Goal: Task Accomplishment & Management: Manage account settings

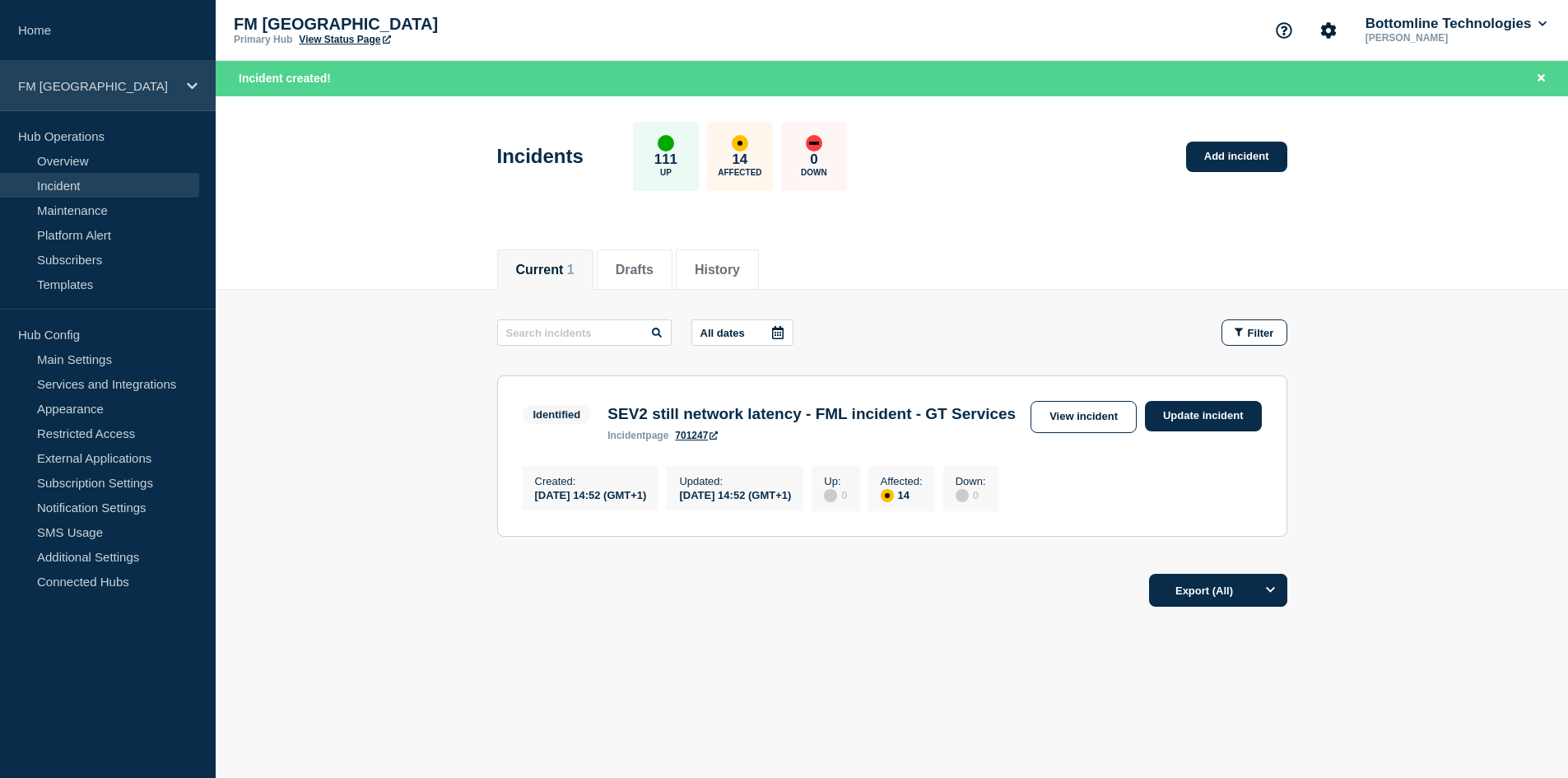
click at [72, 98] on div "FM [GEOGRAPHIC_DATA]" at bounding box center [108, 86] width 216 height 50
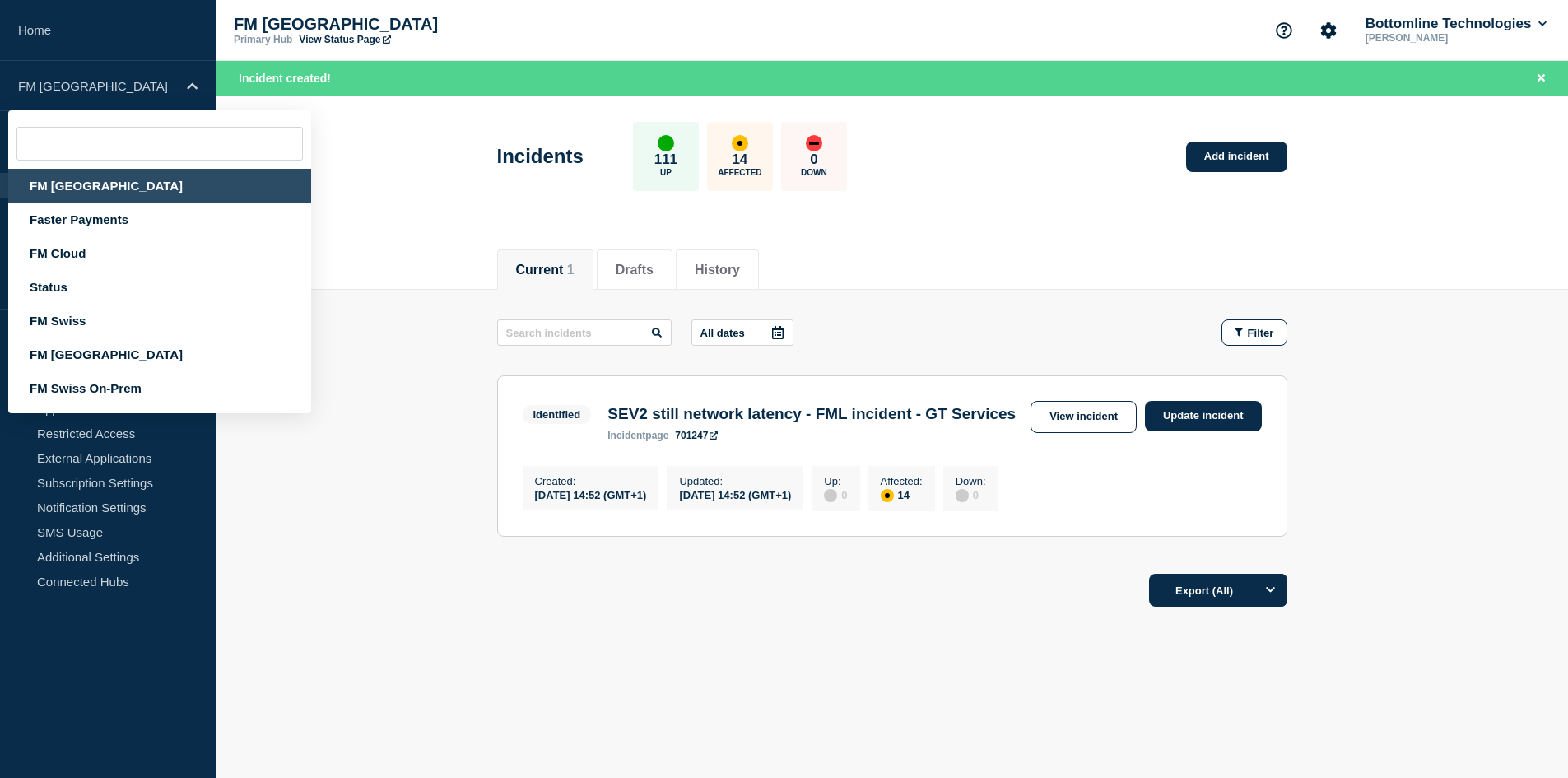
click at [73, 187] on div "FM [GEOGRAPHIC_DATA]" at bounding box center [159, 185] width 302 height 34
click at [45, 25] on link "Home" at bounding box center [108, 30] width 216 height 61
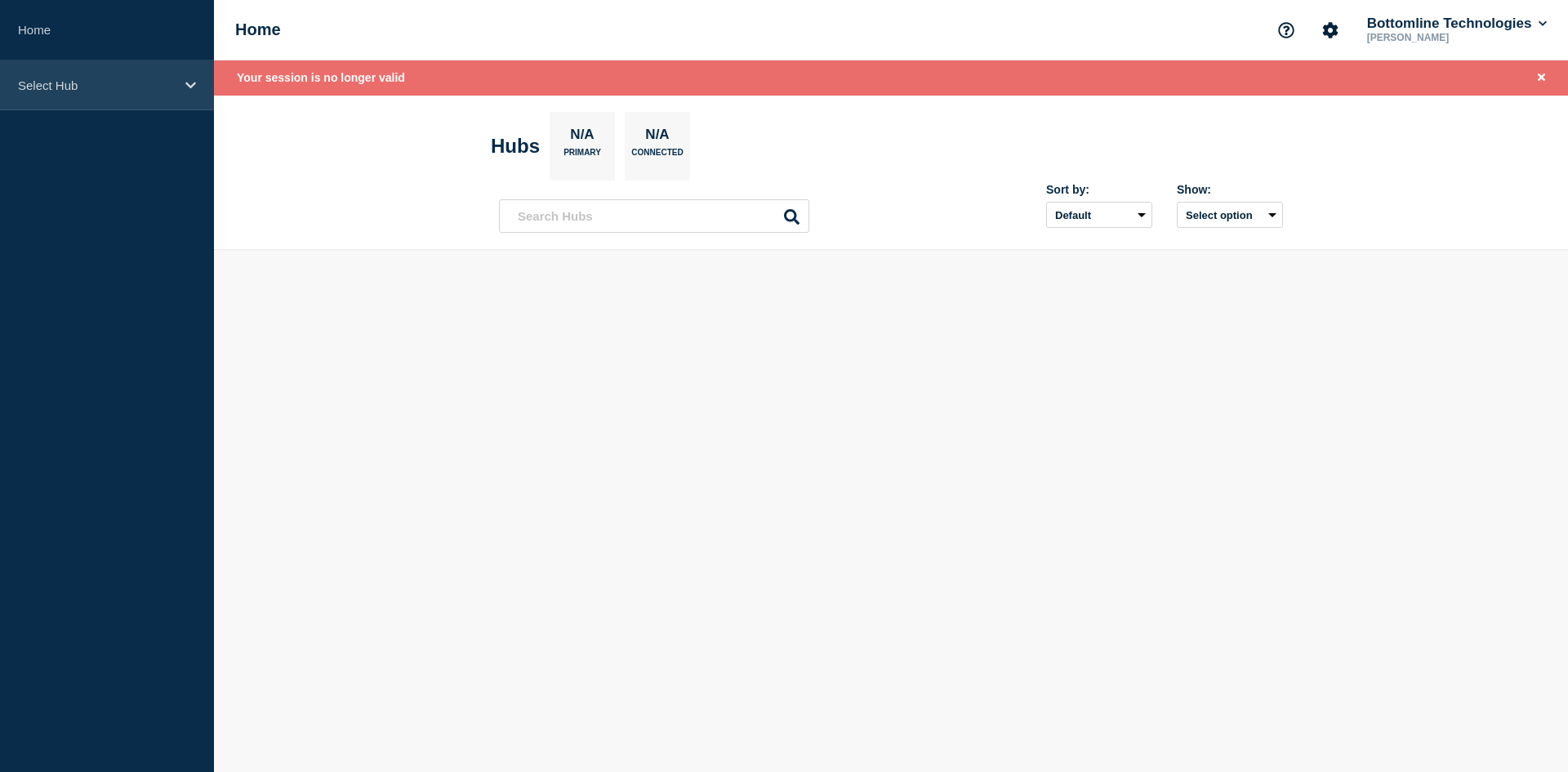
click at [59, 74] on div "Select Hub" at bounding box center [107, 85] width 214 height 50
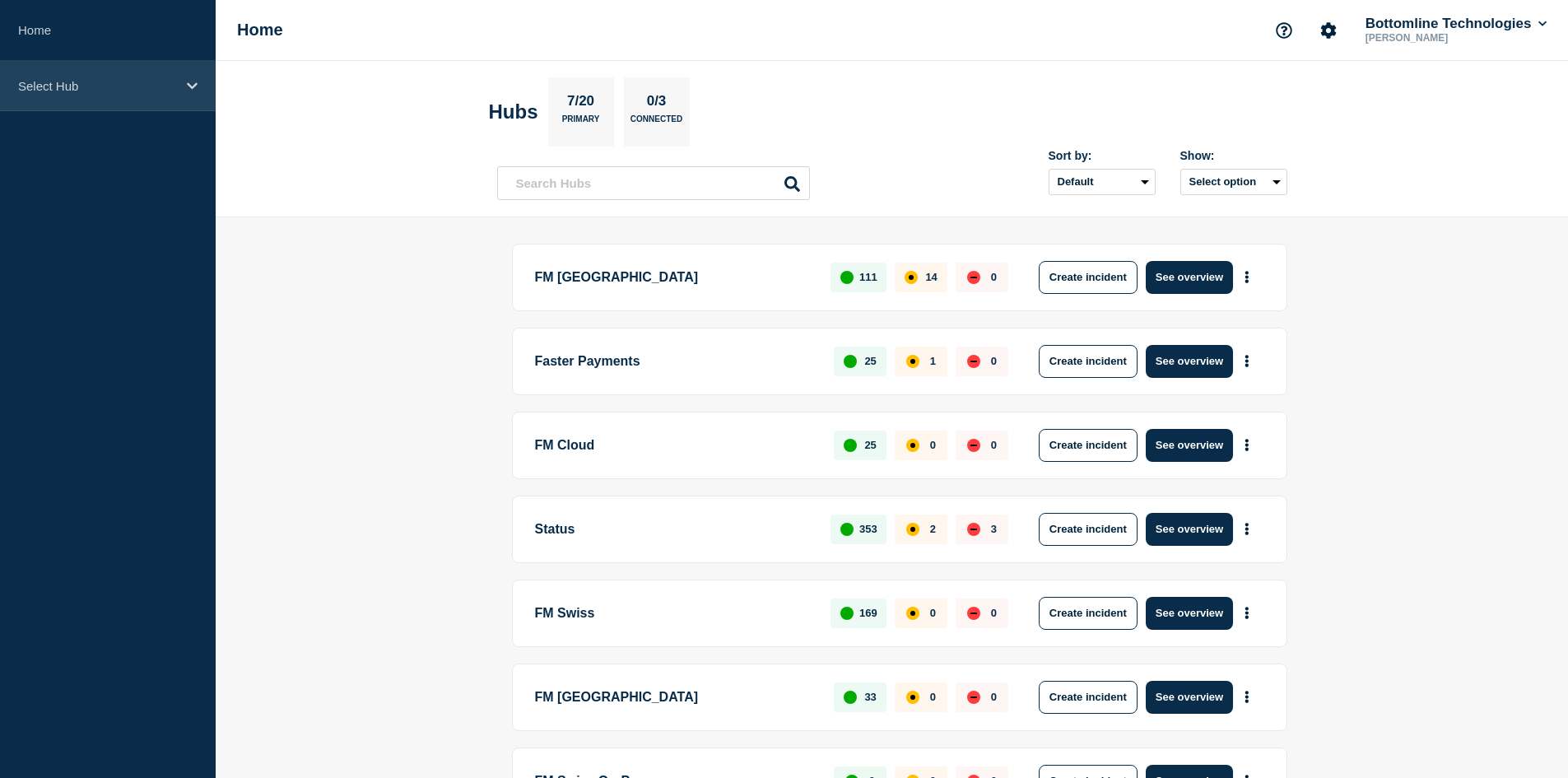
click at [30, 98] on div "Select Hub" at bounding box center [108, 86] width 216 height 50
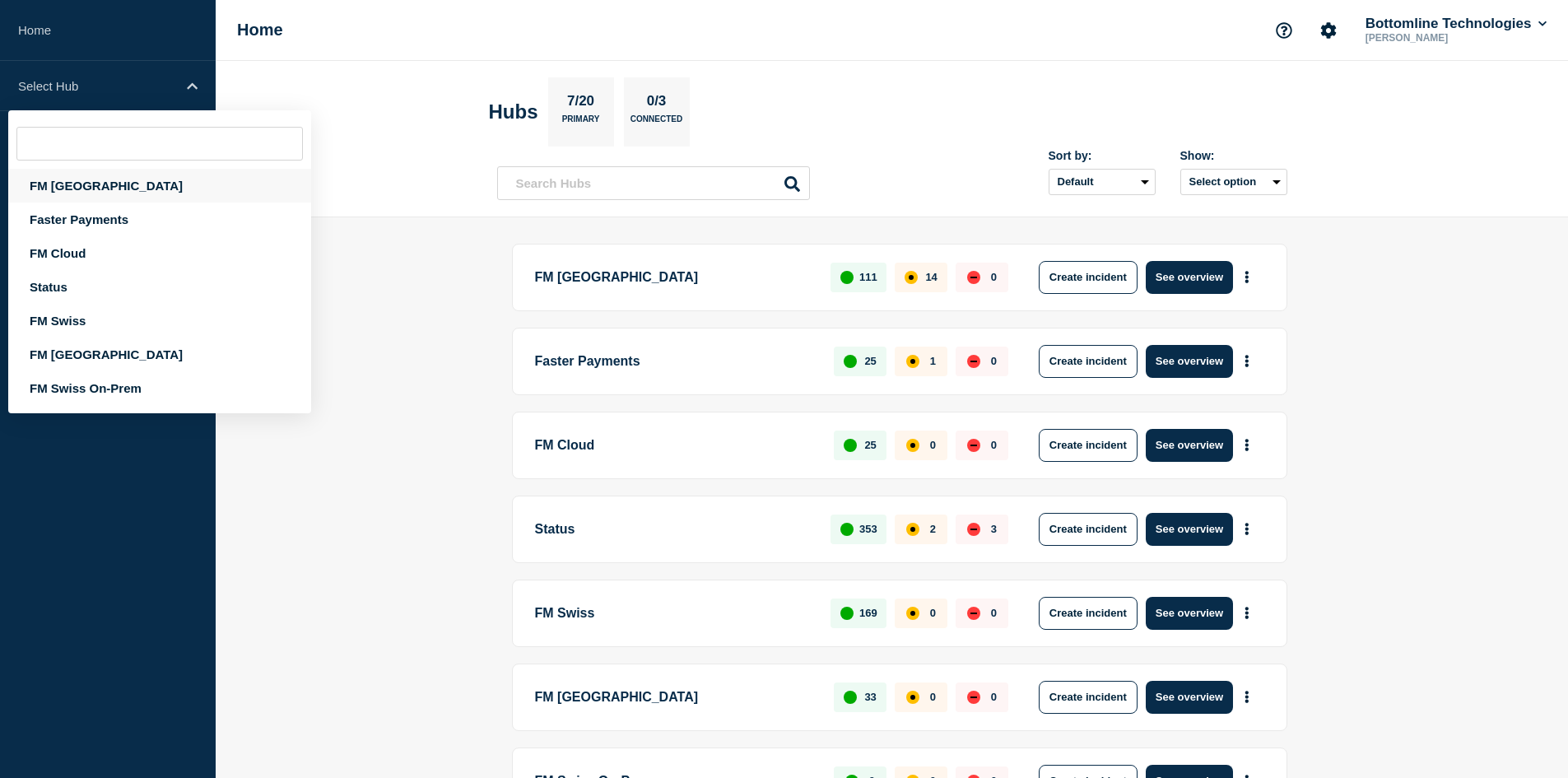
click at [67, 187] on div "FM [GEOGRAPHIC_DATA]" at bounding box center [159, 185] width 302 height 34
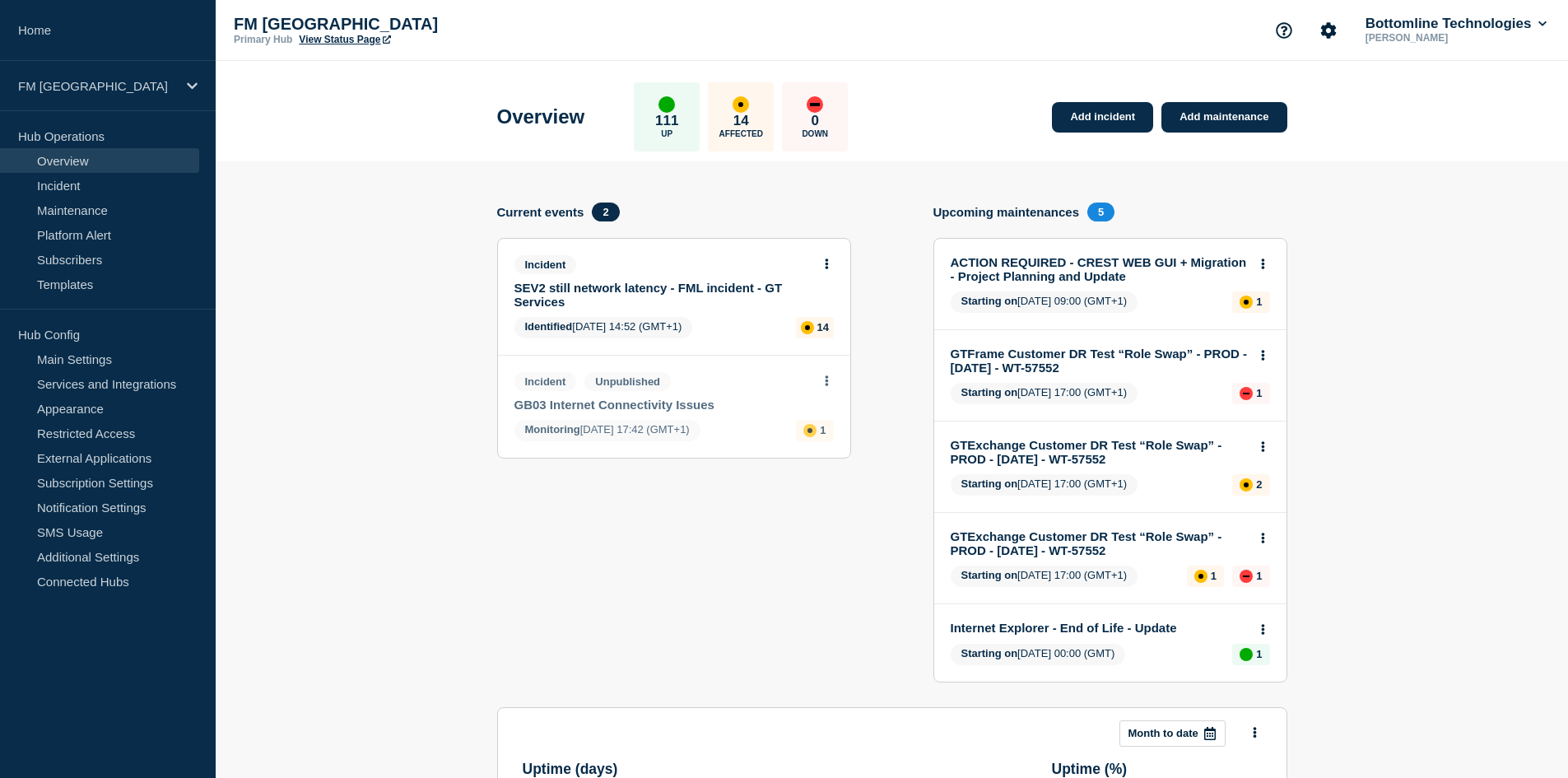
click at [817, 266] on div "Incident" at bounding box center [667, 264] width 305 height 19
click at [823, 266] on button at bounding box center [826, 264] width 14 height 14
click at [801, 320] on link "Update incident" at bounding box center [826, 325] width 80 height 13
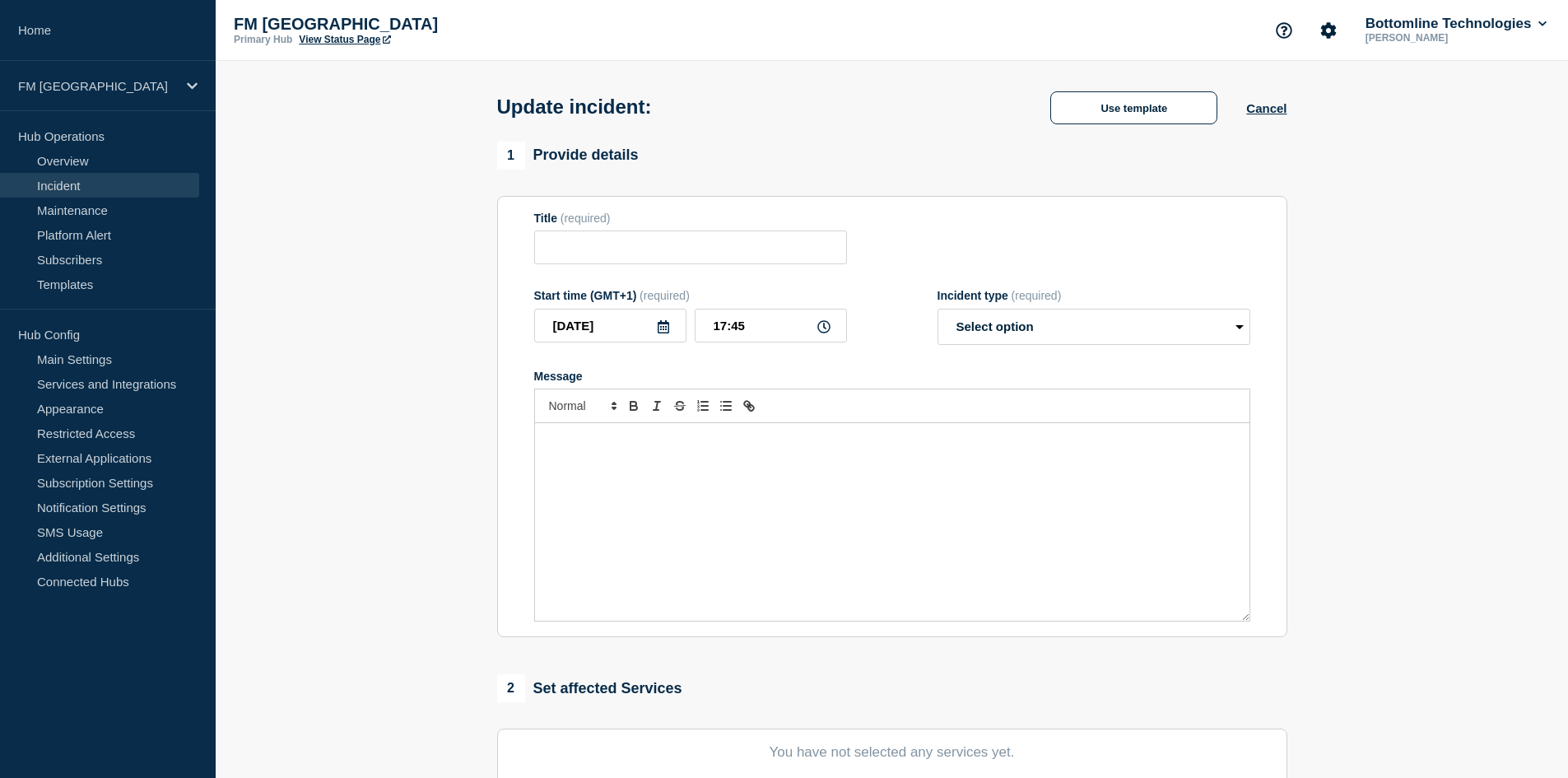
type input "SEV2 still network latency - FML incident - GT Services"
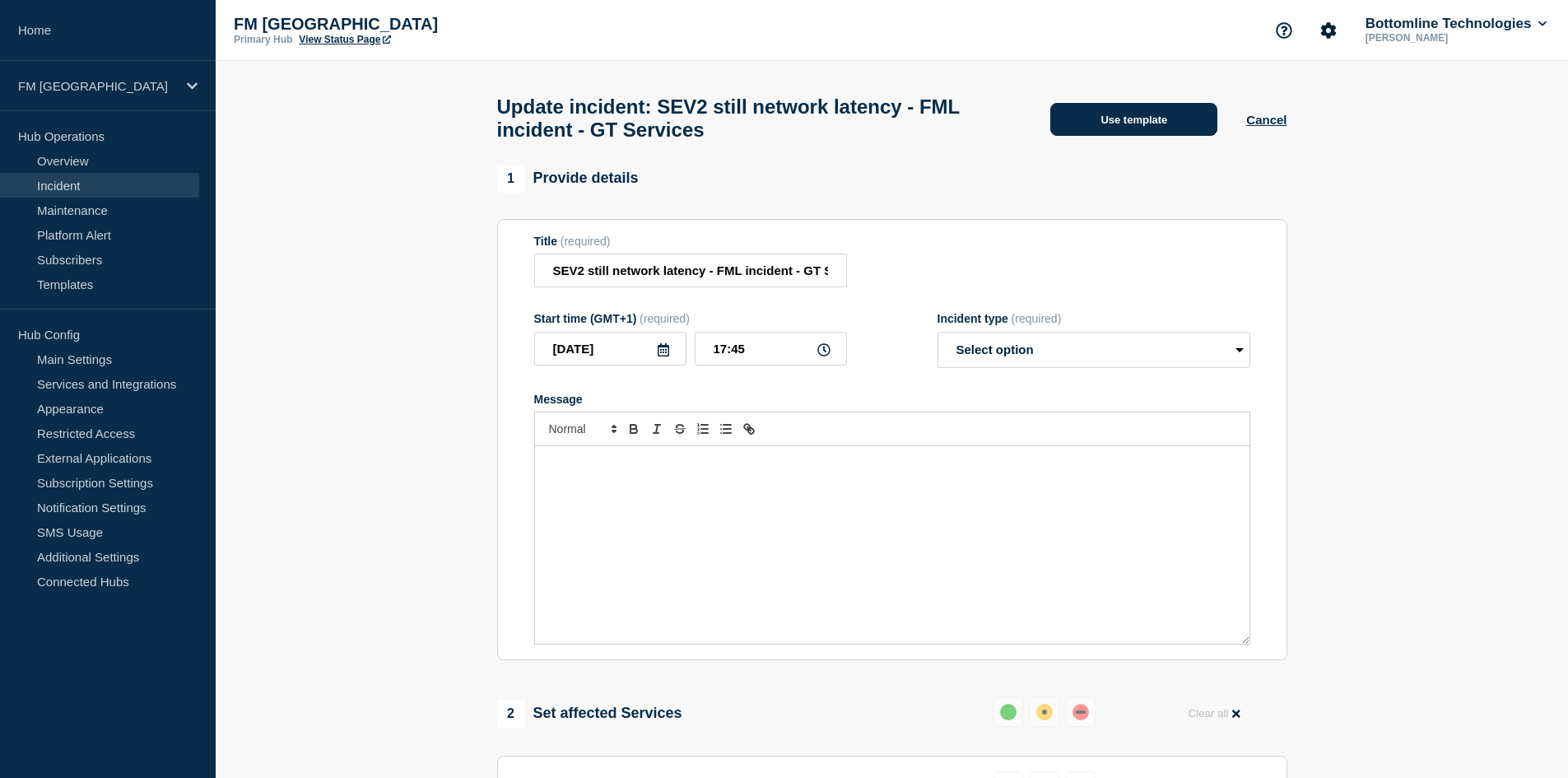
click at [1113, 136] on button "Use template" at bounding box center [1133, 119] width 167 height 33
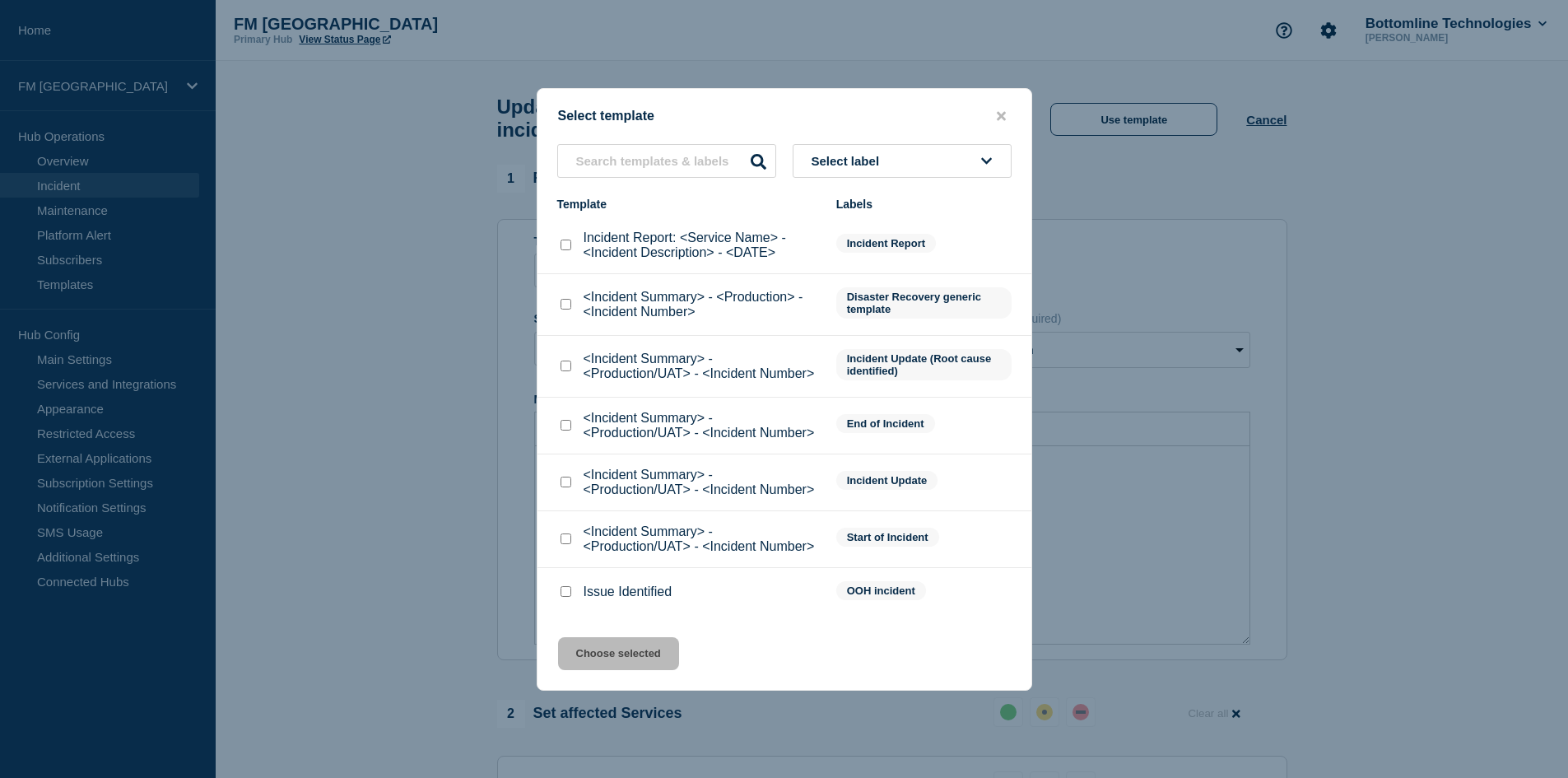
click at [570, 485] on input "<Incident Summary> - <Production/UAT> - <Incident Number> checkbox" at bounding box center [566, 482] width 11 height 11
checkbox input "true"
click at [619, 651] on button "Choose selected" at bounding box center [619, 653] width 121 height 33
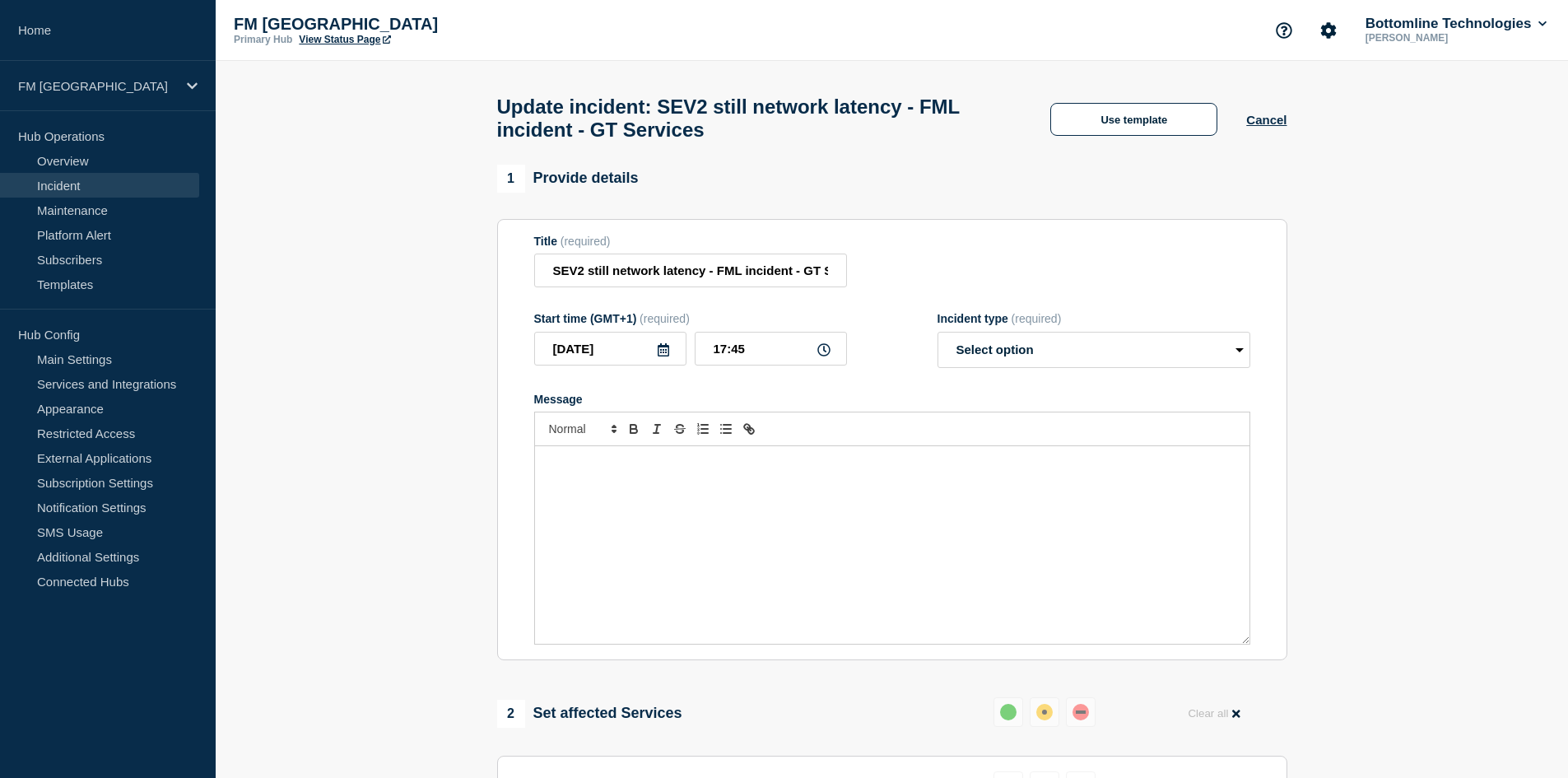
select select "investigating"
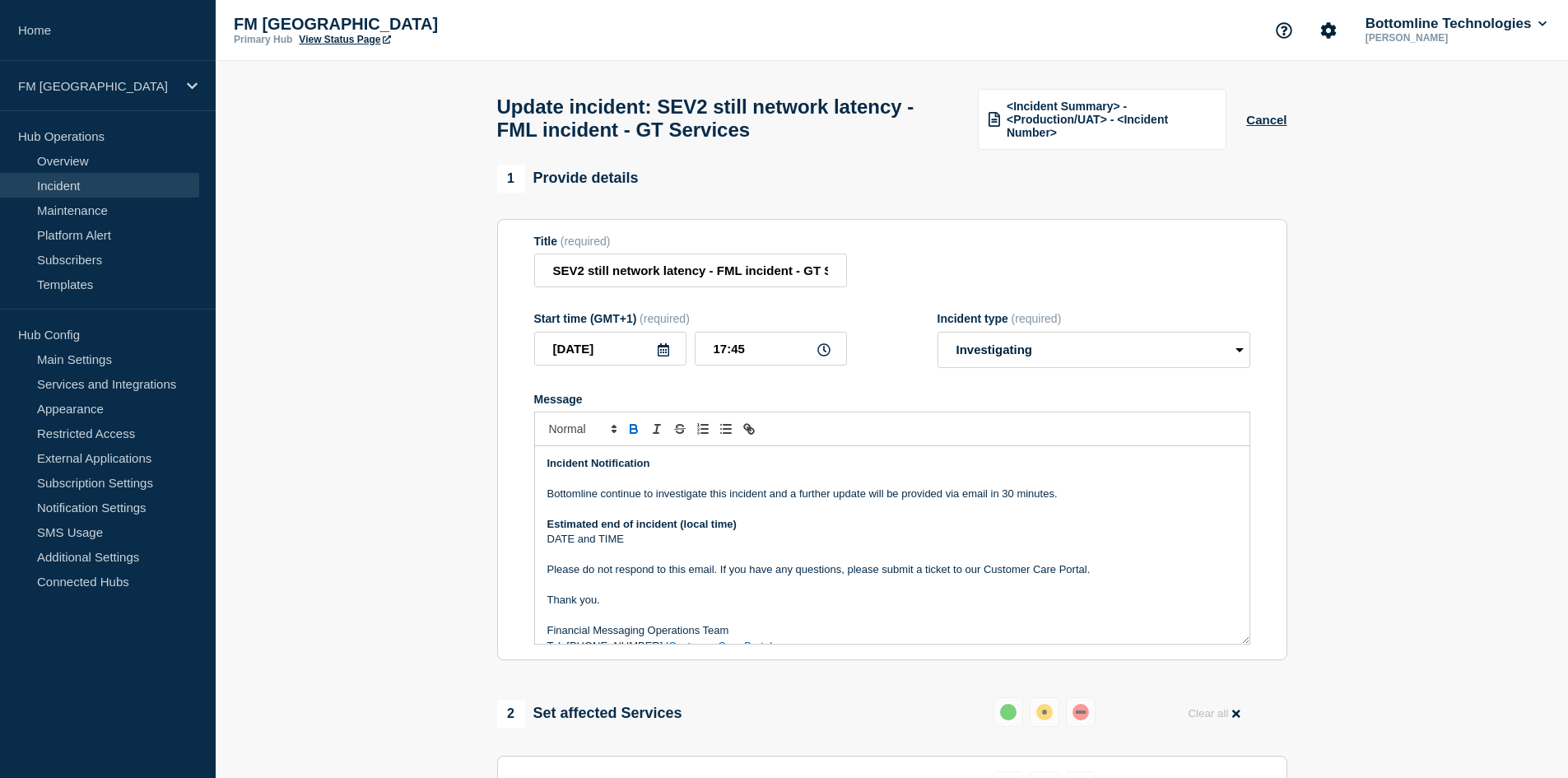
drag, startPoint x: 1071, startPoint y: 505, endPoint x: 770, endPoint y: 507, distance: 301.0
click at [770, 501] on p "Bottomline continue to investigate this incident and a further update will be p…" at bounding box center [892, 494] width 690 height 15
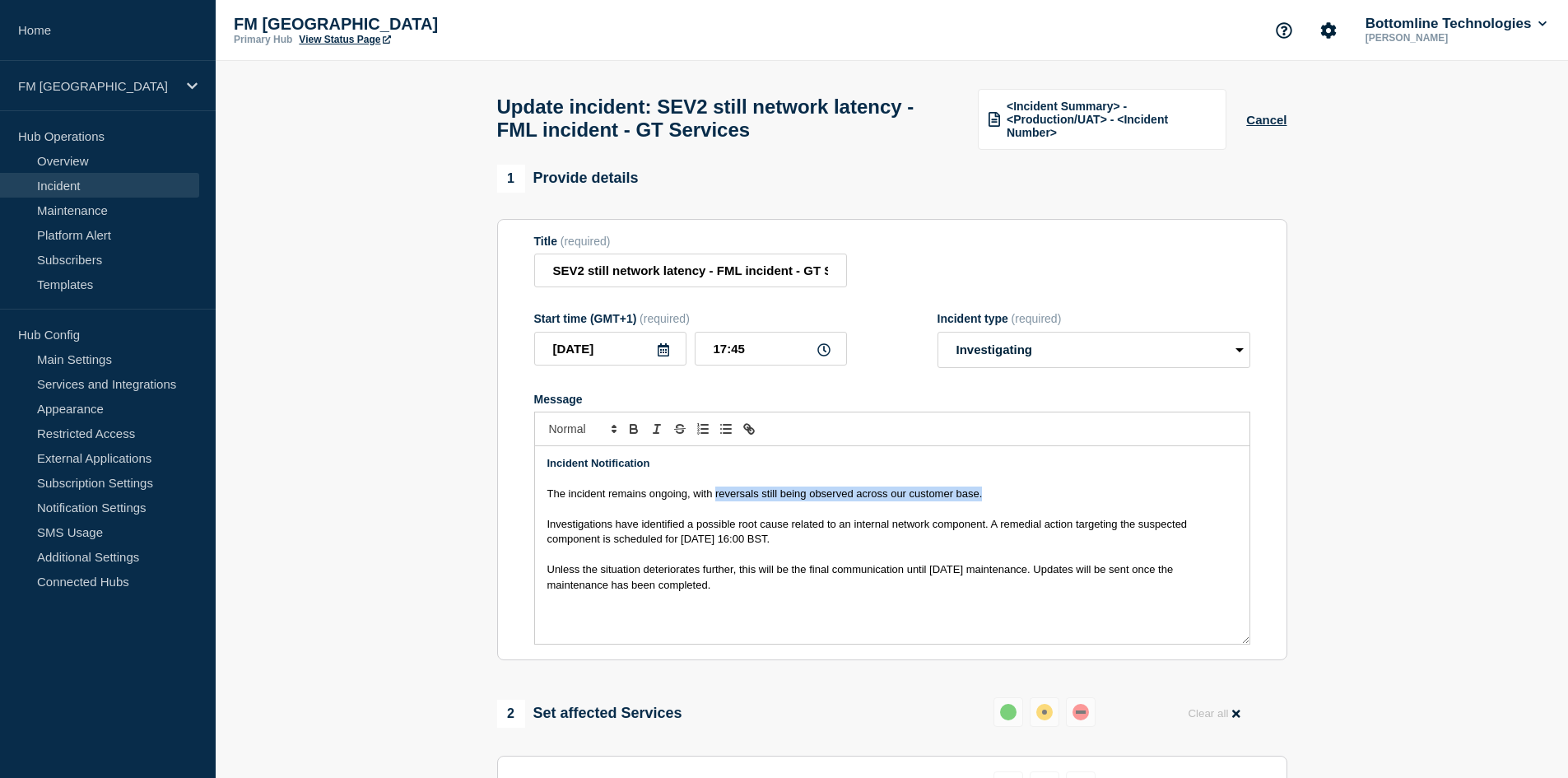
drag, startPoint x: 717, startPoint y: 499, endPoint x: 984, endPoint y: 498, distance: 267.0
click at [984, 498] on p "The incident remains ongoing, with reversals still being observed across our cu…" at bounding box center [892, 494] width 690 height 15
click at [994, 528] on span "Investigations have identified a possible root cause related to an internal net…" at bounding box center [869, 531] width 643 height 27
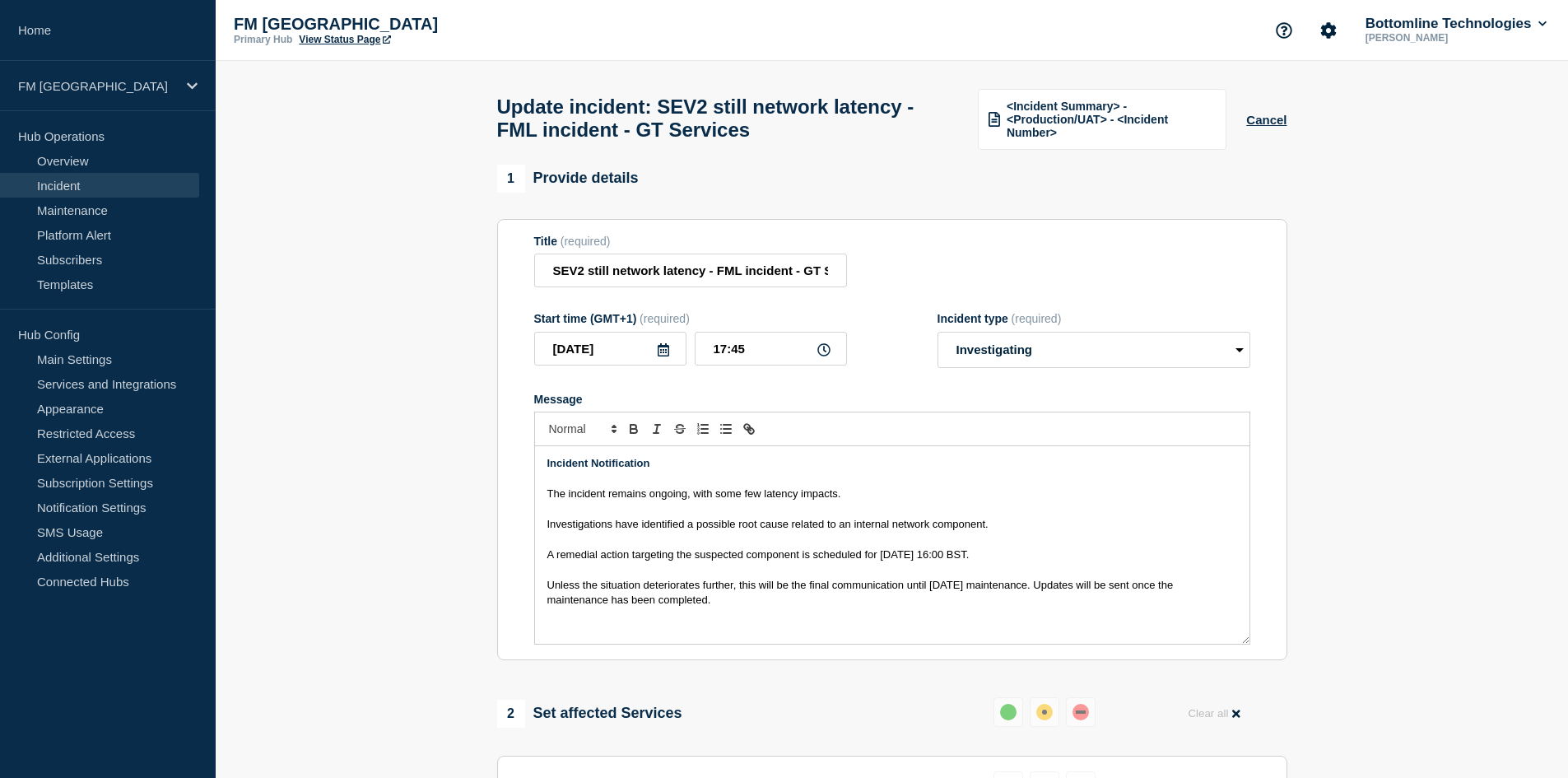
click at [1081, 562] on p "A remedial action targeting the suspected component is scheduled for [DATE] 16:…" at bounding box center [892, 555] width 690 height 15
drag, startPoint x: 761, startPoint y: 624, endPoint x: 524, endPoint y: 596, distance: 238.6
click at [524, 596] on section "Title (required) SEV2 still network latency - FML incident - GT Services Start …" at bounding box center [892, 439] width 790 height 442
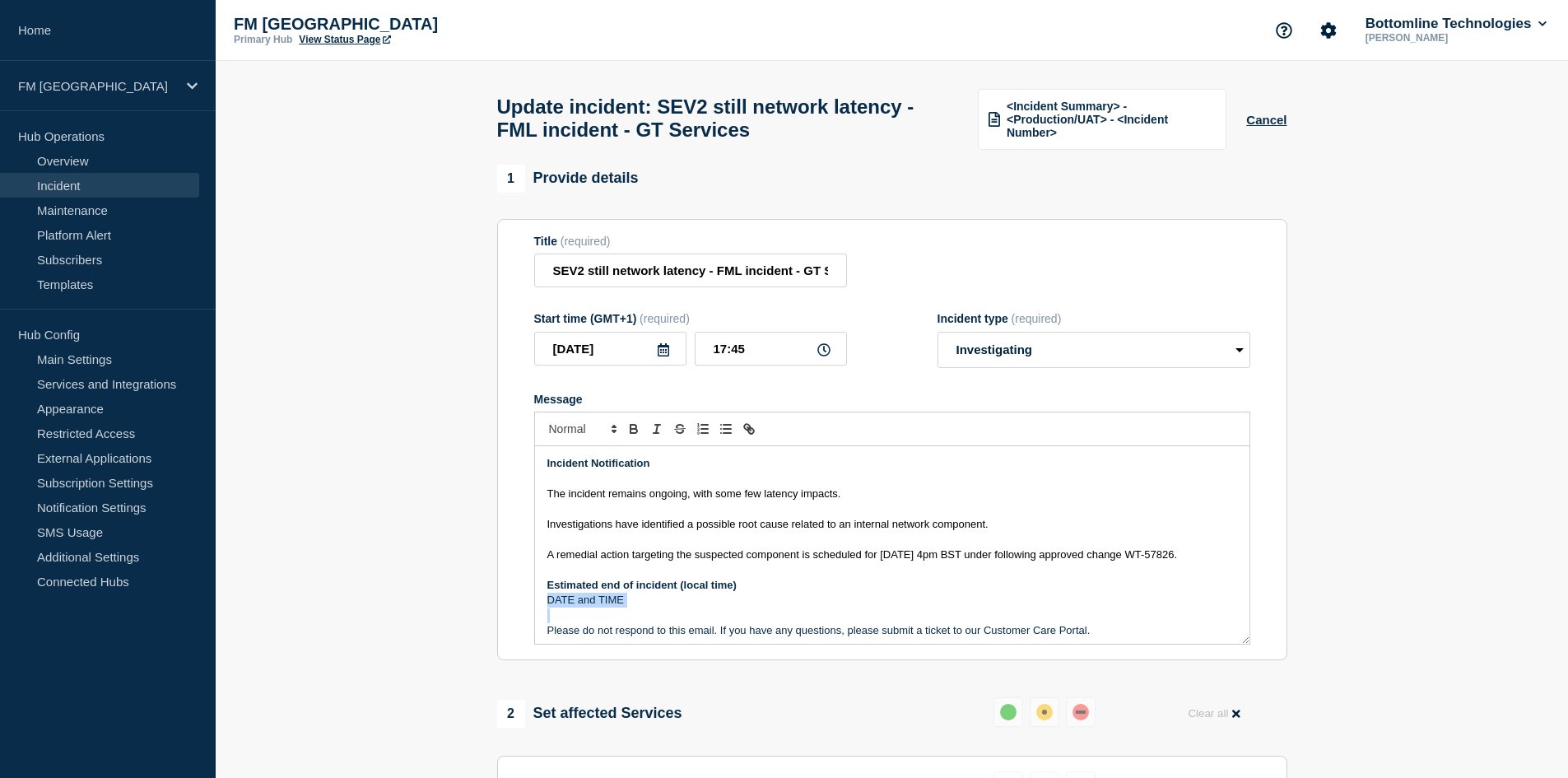
drag, startPoint x: 680, startPoint y: 632, endPoint x: 549, endPoint y: 625, distance: 131.2
click at [549, 625] on div "Incident Notification The incident remains ongoing, with some few latency impac…" at bounding box center [892, 545] width 714 height 198
click at [1009, 359] on select "Select option Investigating Identified Monitoring Resolved" at bounding box center [1093, 350] width 313 height 36
select select "identified"
click at [938, 339] on select "Select option Investigating Identified Monitoring Resolved" at bounding box center [1093, 350] width 313 height 36
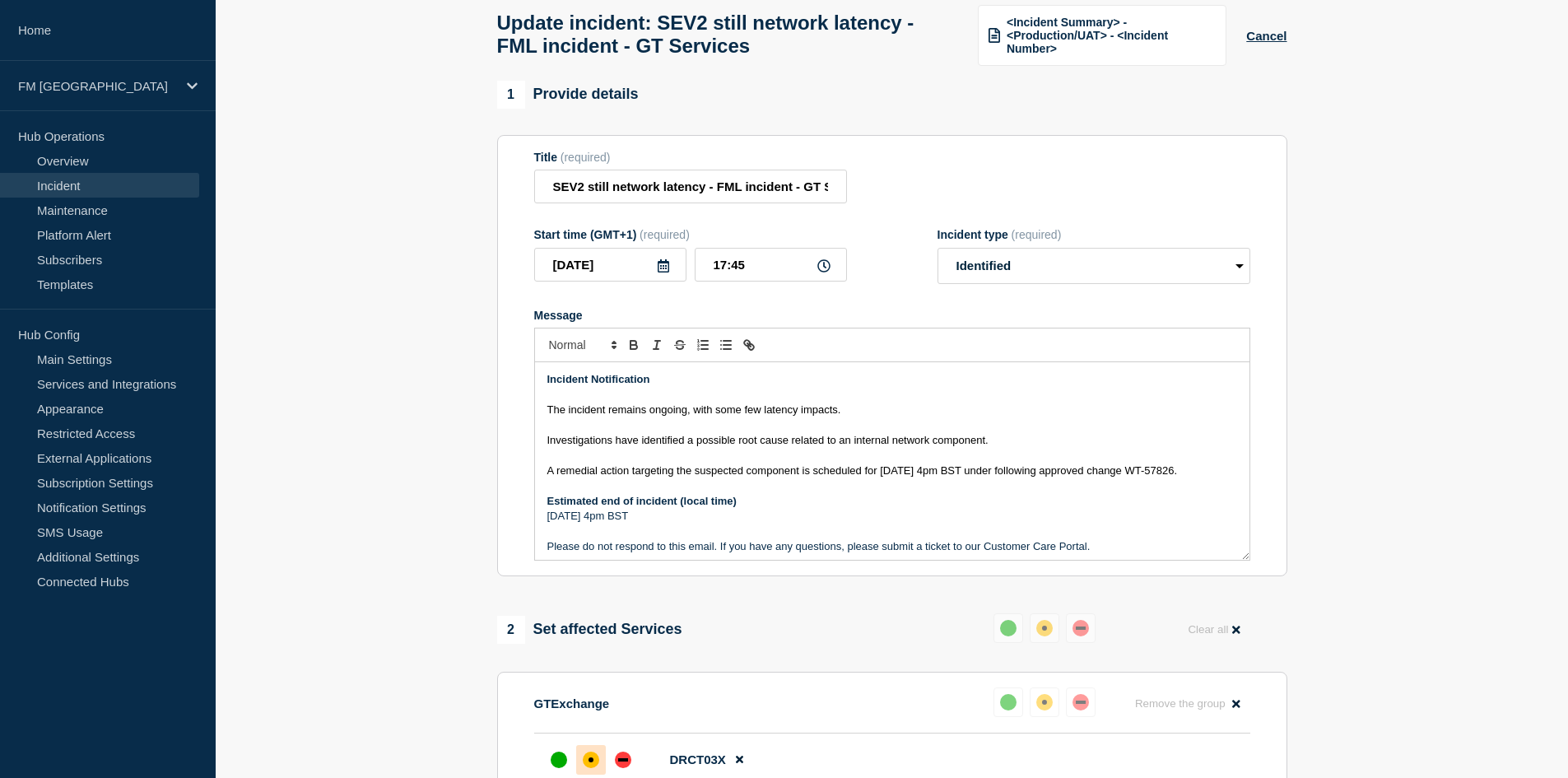
scroll to position [81, 0]
click at [747, 481] on p "A remedial action targeting the suspected component is scheduled for [DATE] 4pm…" at bounding box center [892, 473] width 690 height 15
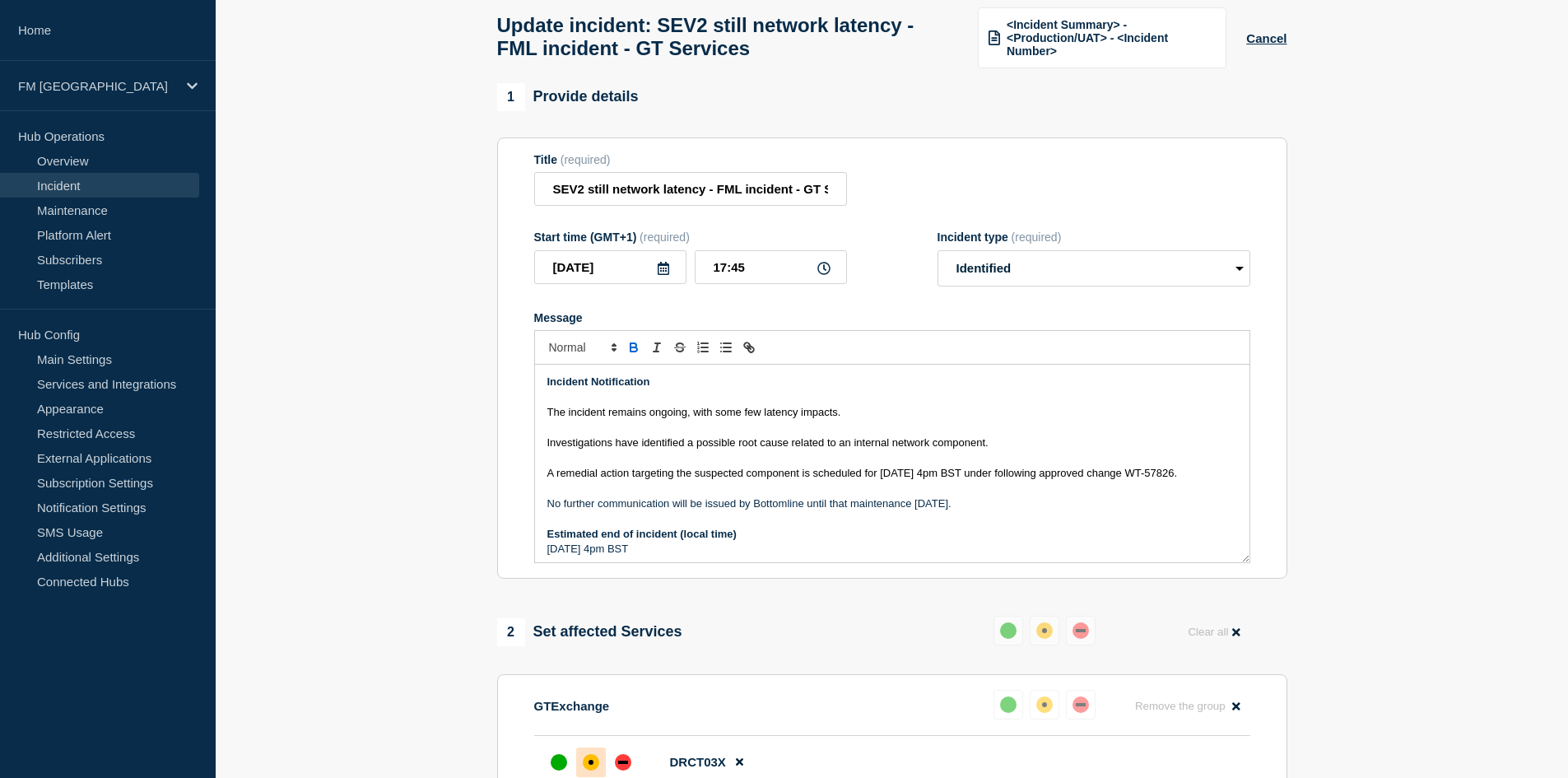
click at [881, 476] on span "A remedial action targeting the suspected component is scheduled for [DATE] 4pm…" at bounding box center [863, 473] width 630 height 13
click at [973, 511] on p "No further communication will be issued by Bottomline until that maintenance [D…" at bounding box center [892, 504] width 690 height 15
click at [717, 418] on span "The incident remains ongoing, with some few latency impacts." at bounding box center [694, 412] width 294 height 13
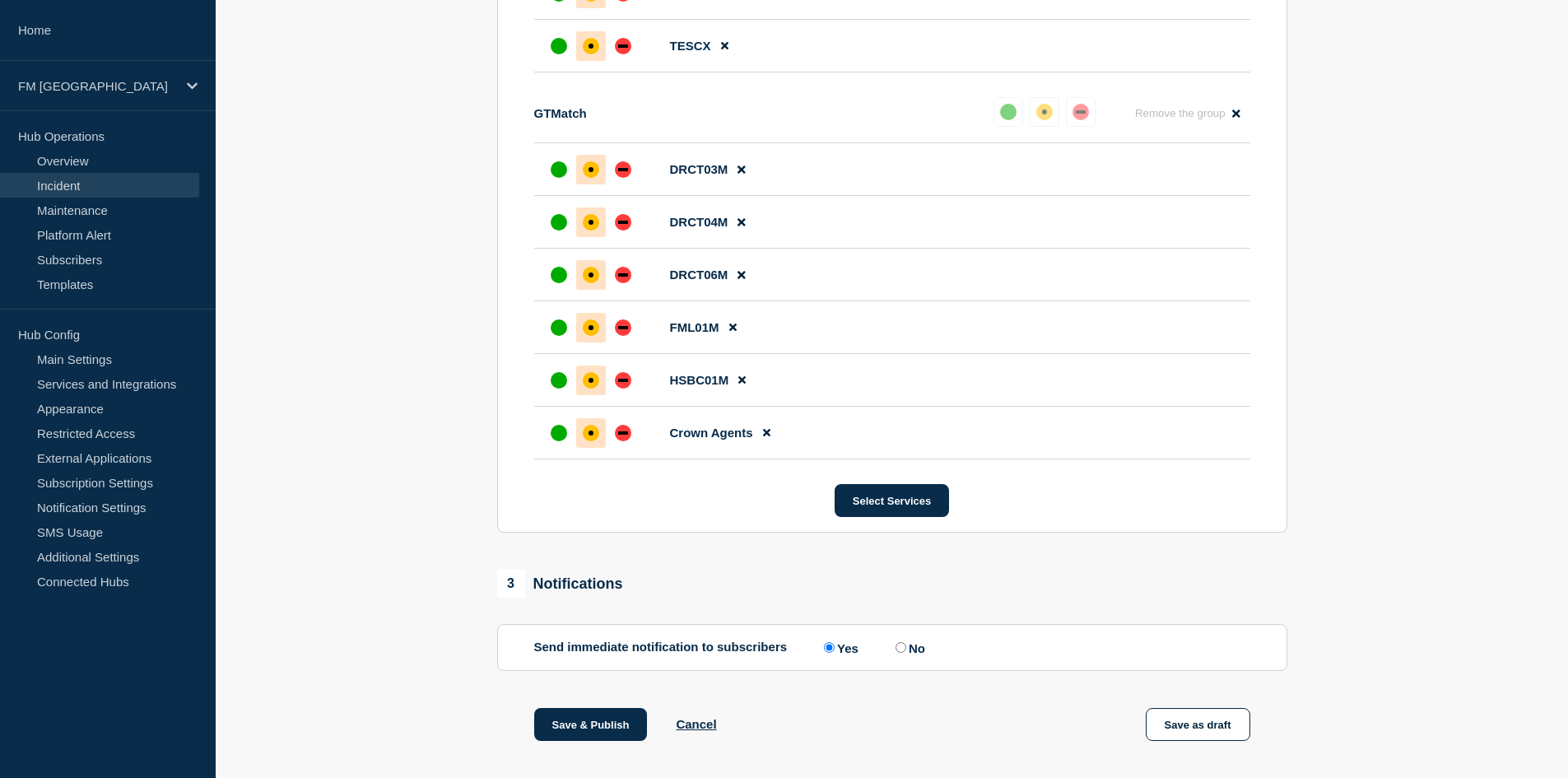
scroll to position [1342, 0]
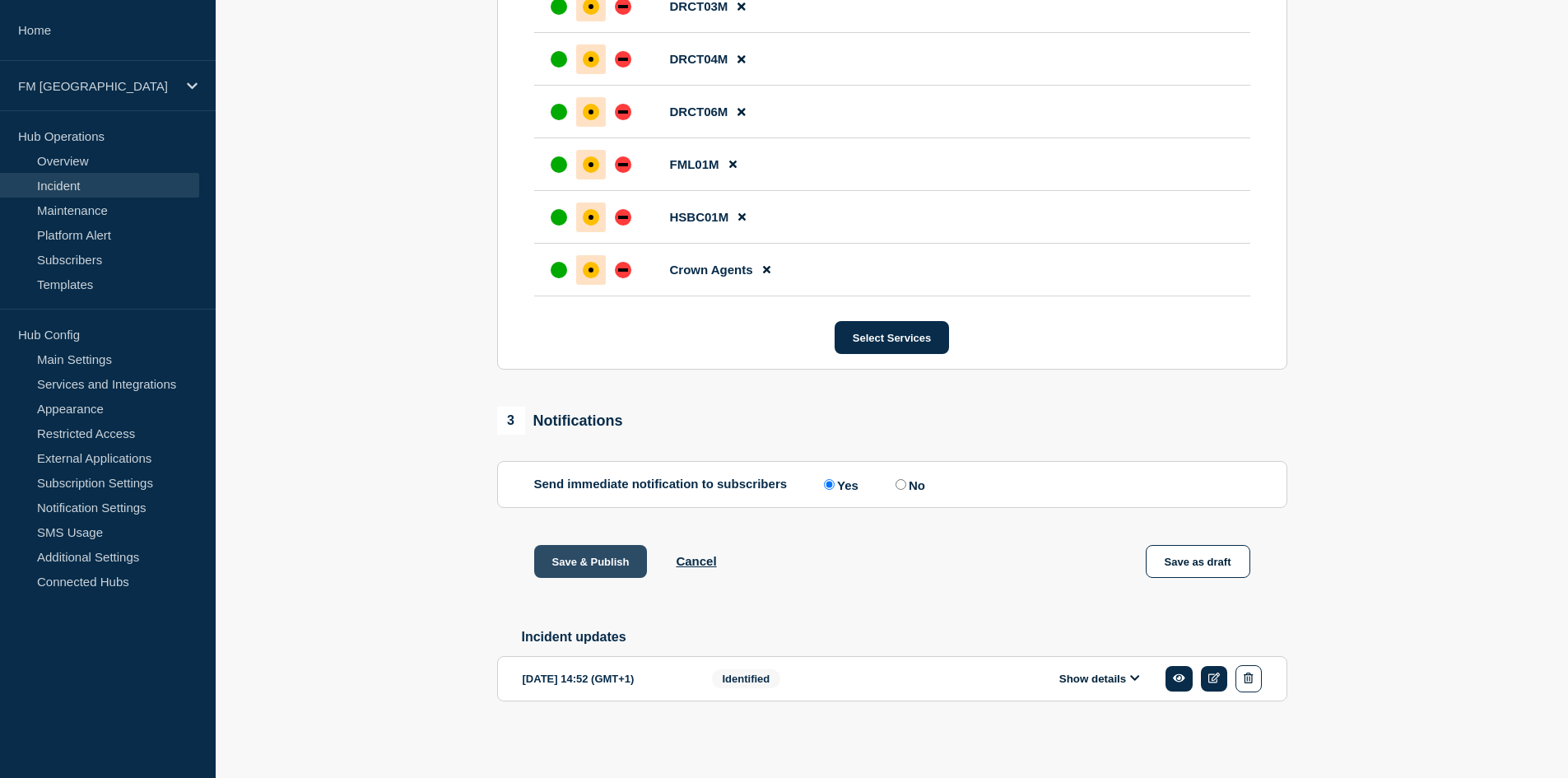
click at [580, 555] on button "Save & Publish" at bounding box center [590, 561] width 114 height 33
